Goal: Information Seeking & Learning: Learn about a topic

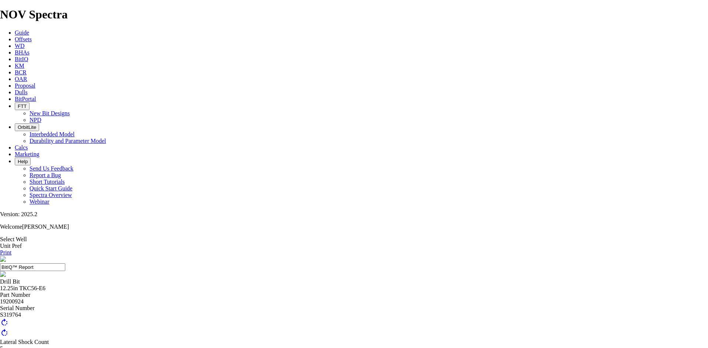
click at [35, 83] on span "Proposal" at bounding box center [25, 86] width 21 height 6
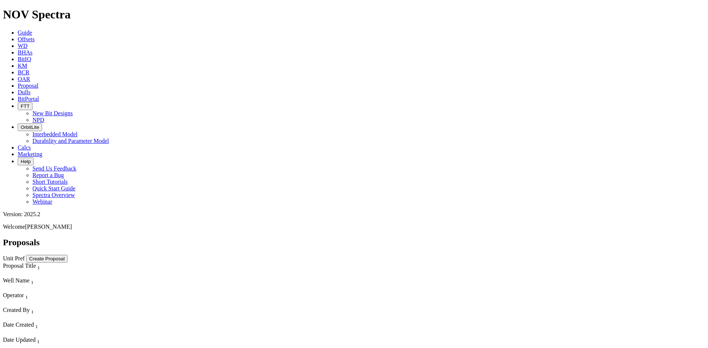
click at [31, 145] on span "Calcs" at bounding box center [24, 148] width 13 height 6
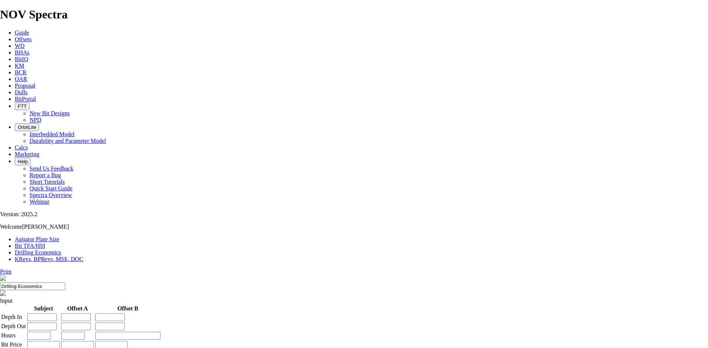
click at [15, 29] on icon at bounding box center [15, 32] width 0 height 6
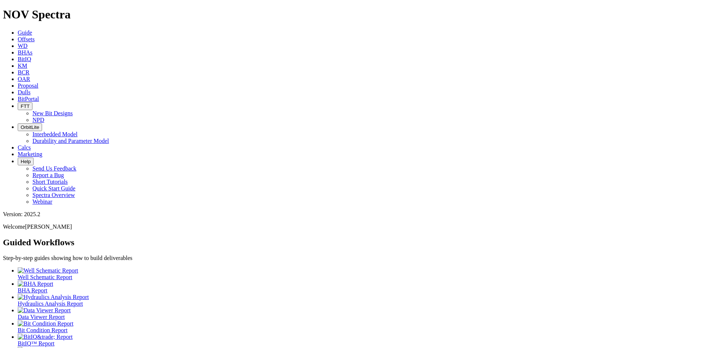
click at [18, 36] on icon at bounding box center [18, 39] width 0 height 6
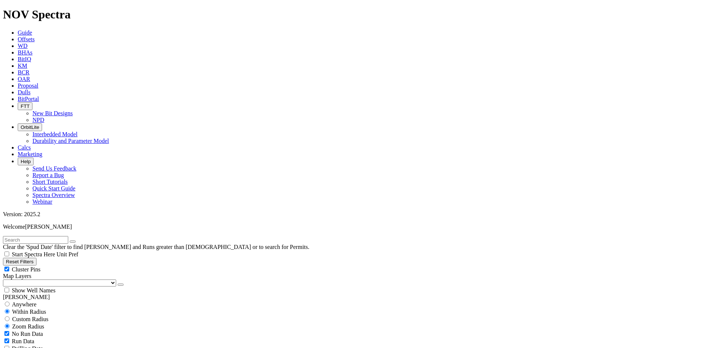
click at [28, 43] on link "WD" at bounding box center [23, 46] width 10 height 6
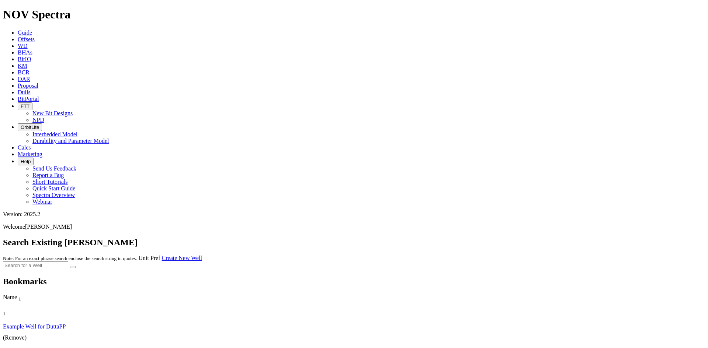
click at [32, 49] on link "BHAs" at bounding box center [25, 52] width 15 height 6
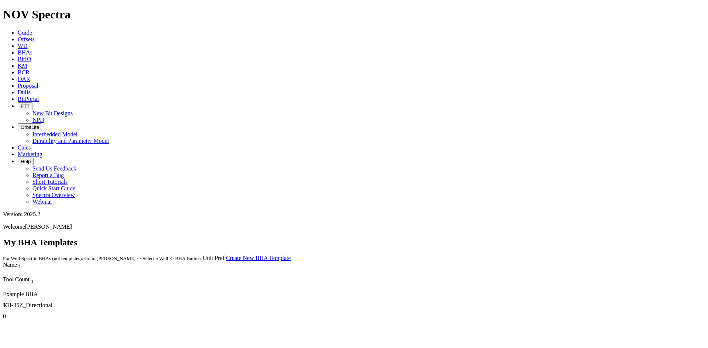
click at [42, 151] on span "Marketing" at bounding box center [30, 154] width 25 height 6
